Goal: Task Accomplishment & Management: Manage account settings

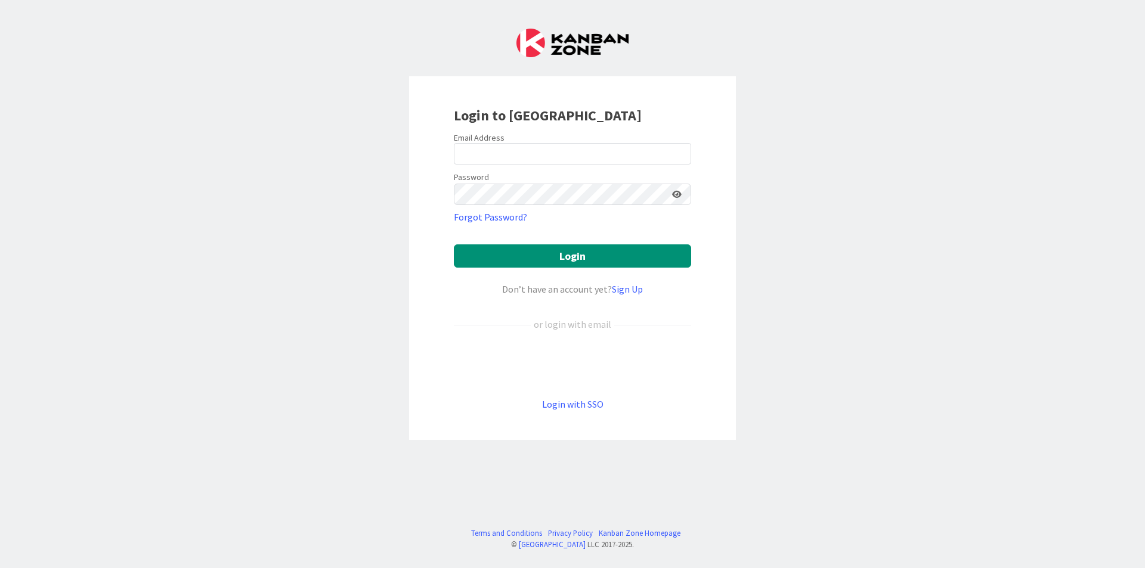
drag, startPoint x: 1132, startPoint y: 0, endPoint x: 788, endPoint y: 212, distance: 404.2
click at [788, 212] on div "Login to [GEOGRAPHIC_DATA] Email Address Password Forgot Password? Login Don’t …" at bounding box center [572, 284] width 1145 height 568
click at [585, 165] on form "Email Address Password Forgot Password? Login Don’t have an account yet? Sign U…" at bounding box center [572, 271] width 237 height 279
click at [582, 160] on input "email" at bounding box center [572, 153] width 237 height 21
type input "[EMAIL_ADDRESS][PERSON_NAME][DOMAIN_NAME]"
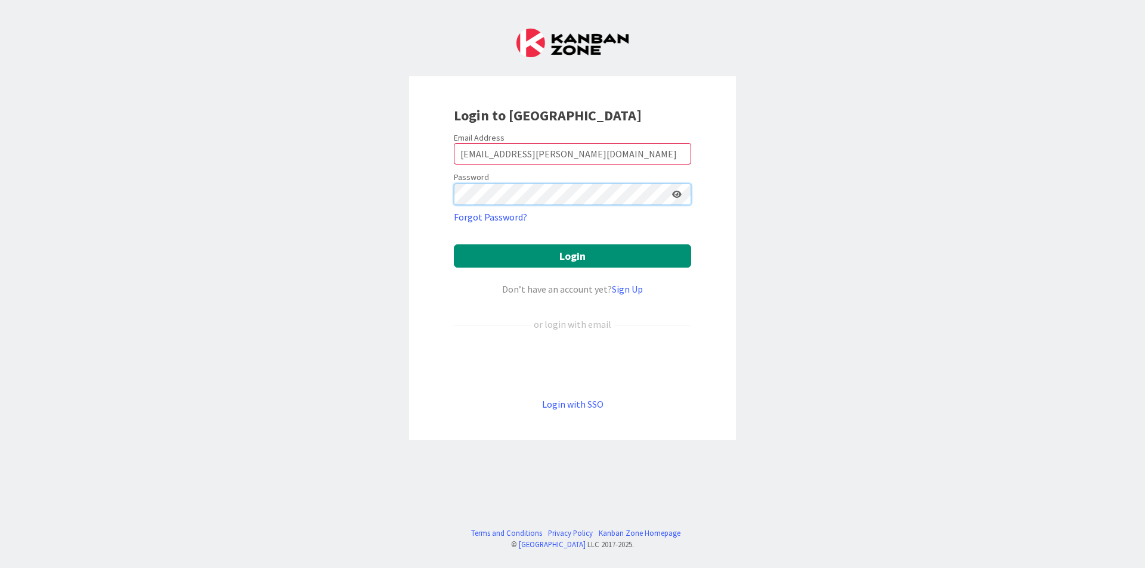
click at [454, 244] on button "Login" at bounding box center [572, 255] width 237 height 23
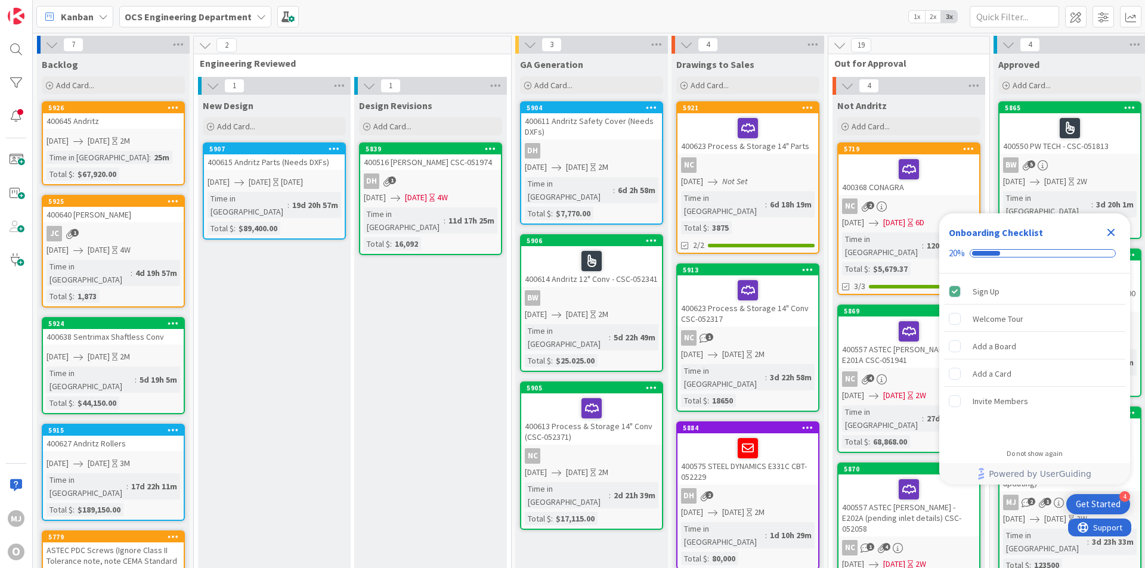
click at [1111, 225] on div "Close Checklist" at bounding box center [1110, 232] width 19 height 19
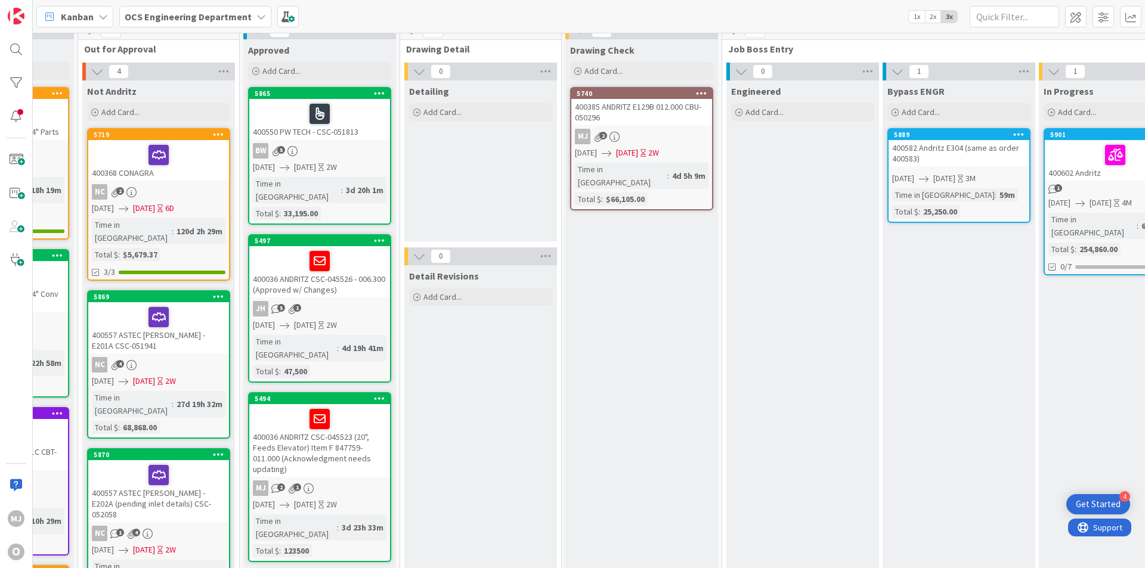
scroll to position [0, 750]
